Goal: Task Accomplishment & Management: Manage account settings

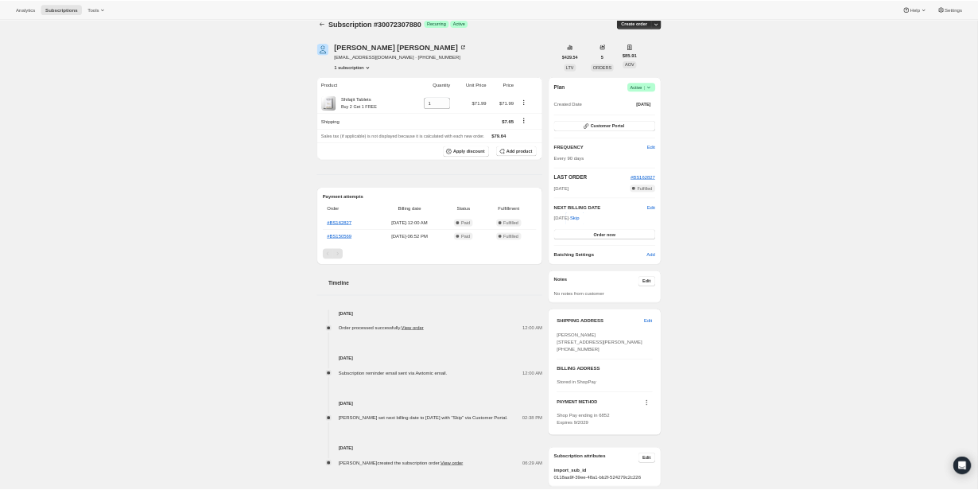
scroll to position [20, 0]
drag, startPoint x: 1459, startPoint y: 810, endPoint x: 1545, endPoint y: 810, distance: 85.9
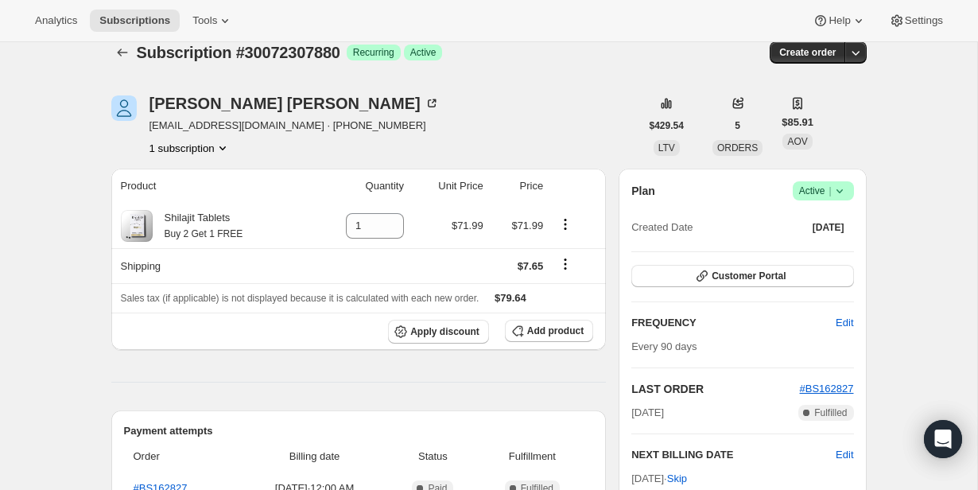
click at [854, 193] on div "Plan Success Active | Created Date [DATE] Customer Portal FREQUENCY Edit Every …" at bounding box center [742, 374] width 247 height 411
click at [833, 187] on icon at bounding box center [840, 191] width 16 height 16
click at [827, 247] on span "Cancel subscription" at bounding box center [819, 249] width 90 height 12
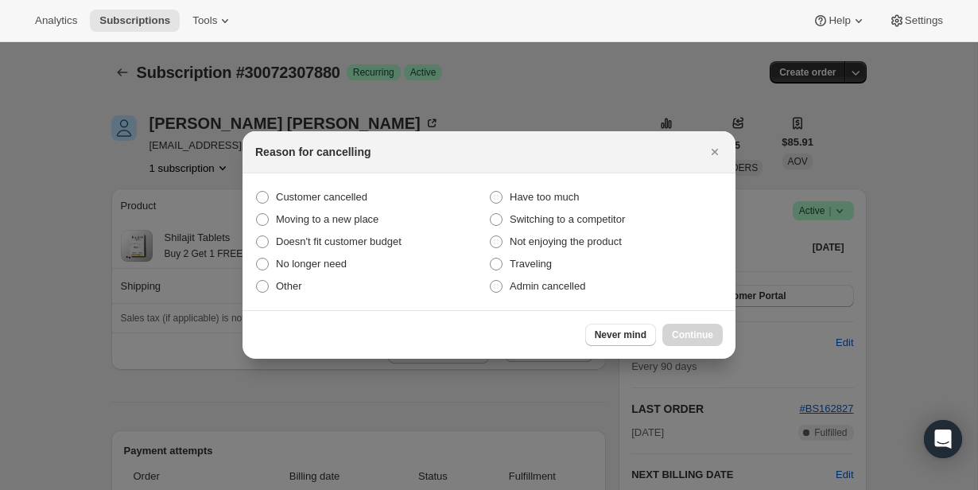
scroll to position [0, 0]
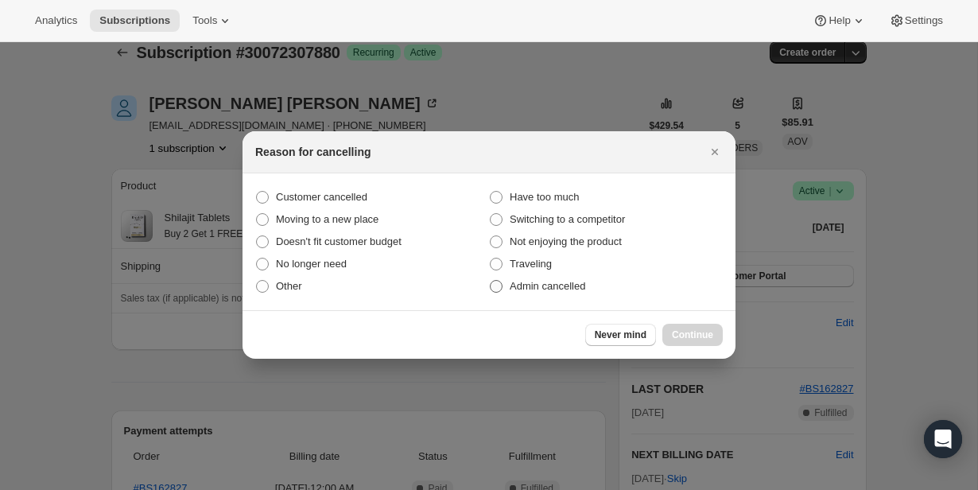
click at [541, 290] on span "Admin cancelled" at bounding box center [548, 286] width 76 height 12
click at [491, 281] on input "Admin cancelled" at bounding box center [490, 280] width 1 height 1
radio input "true"
click at [682, 338] on span "Continue" at bounding box center [692, 335] width 41 height 13
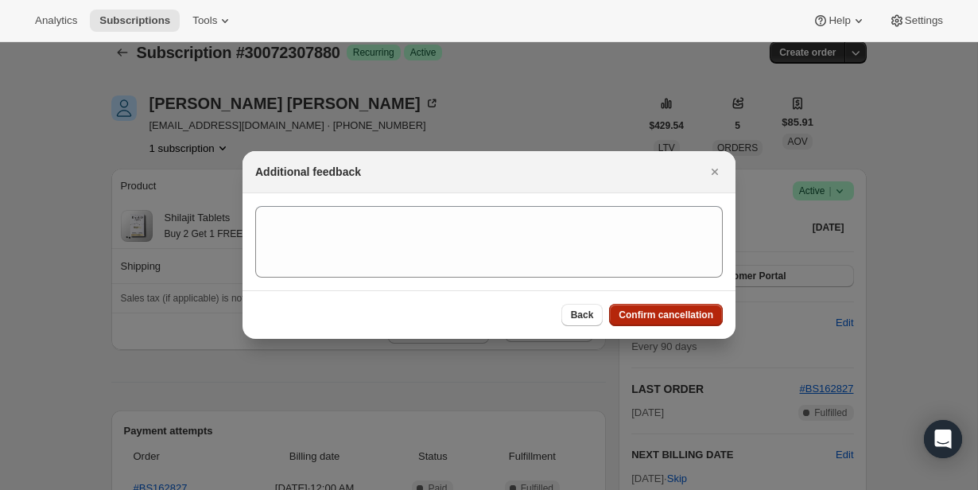
click at [679, 325] on button "Confirm cancellation" at bounding box center [666, 315] width 114 height 22
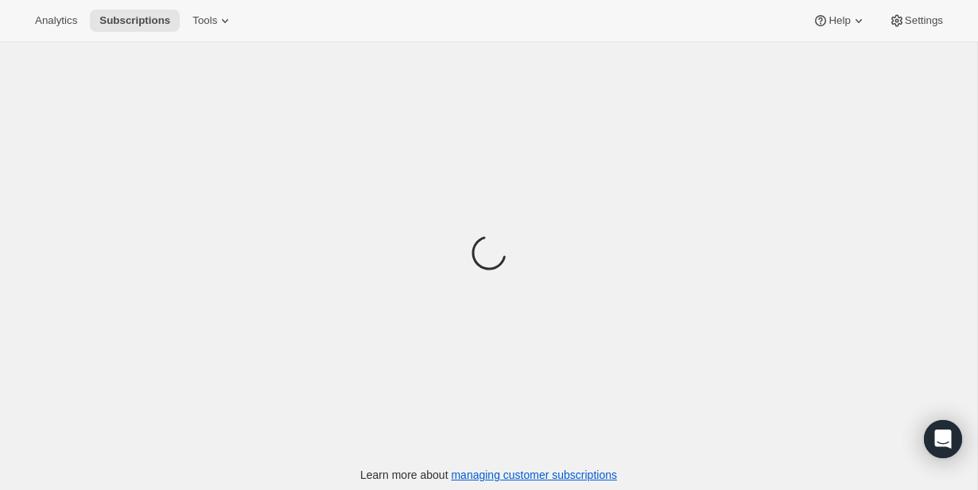
scroll to position [52, 0]
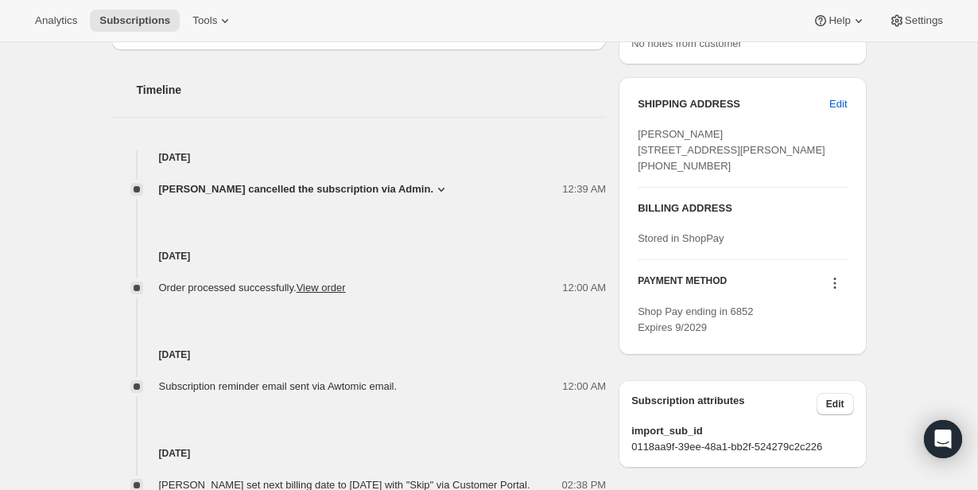
scroll to position [549, 0]
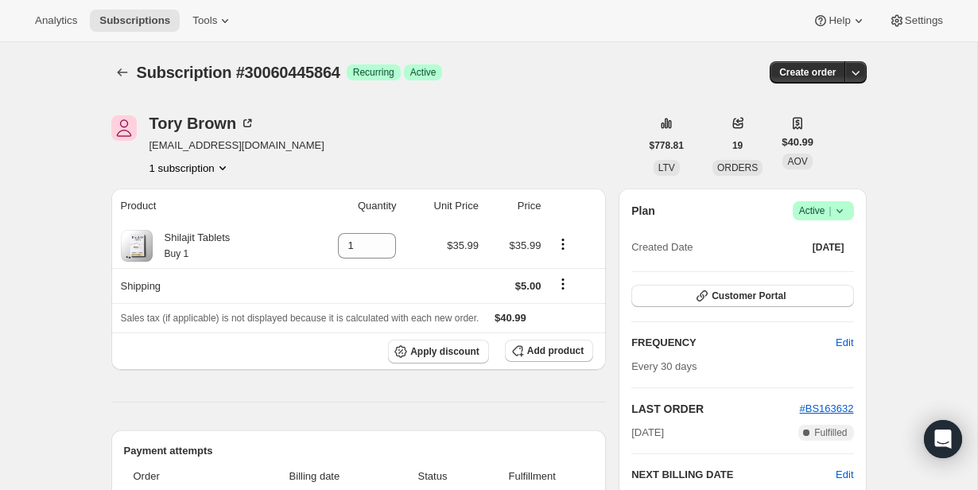
click at [837, 199] on div "Plan Success Active | Created Date Mar 7, 2024 Customer Portal FREQUENCY Edit E…" at bounding box center [742, 394] width 247 height 411
click at [838, 201] on span "Success Active |" at bounding box center [823, 210] width 61 height 19
click at [838, 212] on icon at bounding box center [840, 211] width 16 height 16
click at [837, 215] on icon at bounding box center [840, 211] width 16 height 16
click at [838, 262] on span "Cancel subscription" at bounding box center [819, 270] width 90 height 16
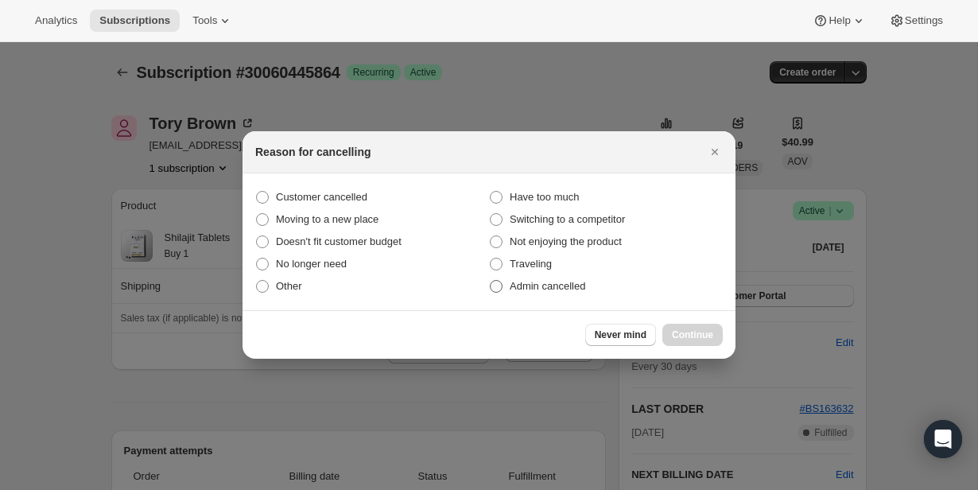
click at [570, 287] on span "Admin cancelled" at bounding box center [548, 286] width 76 height 12
click at [491, 281] on input "Admin cancelled" at bounding box center [490, 280] width 1 height 1
radio input "true"
click at [671, 323] on div "Never mind Continue" at bounding box center [489, 334] width 493 height 49
click at [671, 329] on button "Continue" at bounding box center [693, 335] width 60 height 22
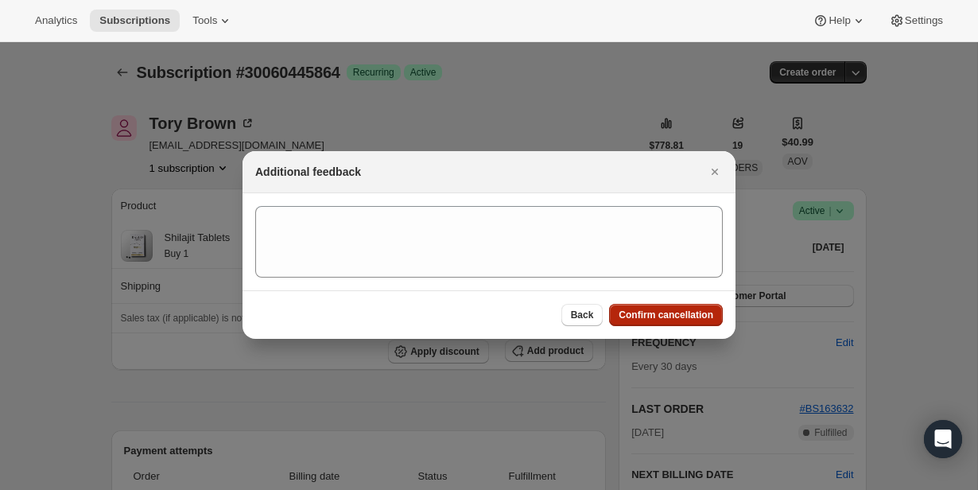
click at [662, 312] on span "Confirm cancellation" at bounding box center [666, 315] width 95 height 13
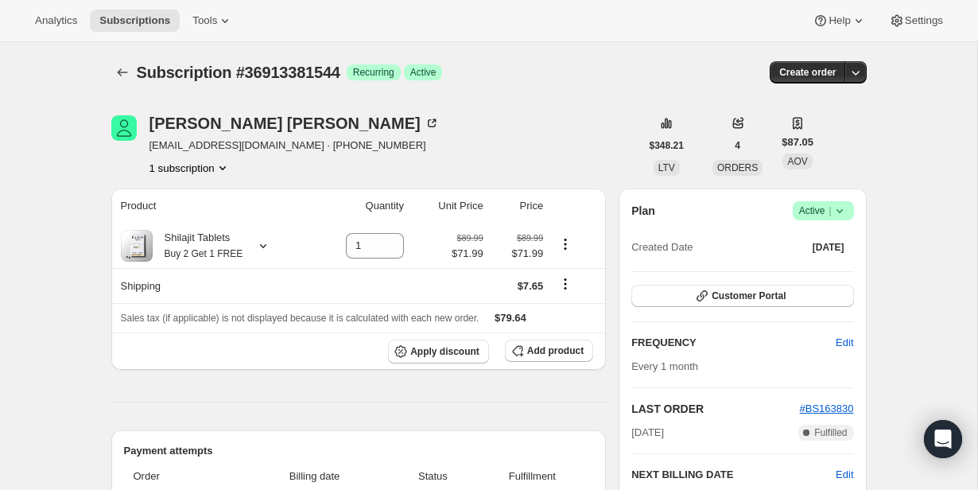
click at [839, 217] on icon at bounding box center [840, 211] width 16 height 16
click at [834, 275] on span "Cancel subscription" at bounding box center [819, 270] width 90 height 16
